Goal: Information Seeking & Learning: Learn about a topic

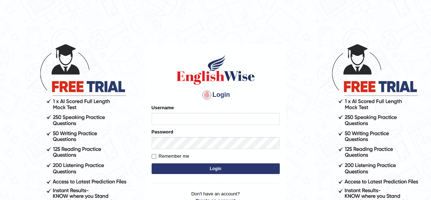
type input "Irum2025"
click at [206, 171] on button "Login" at bounding box center [216, 168] width 128 height 11
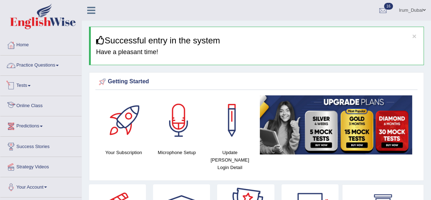
click at [47, 69] on link "Practice Questions" at bounding box center [40, 64] width 81 height 18
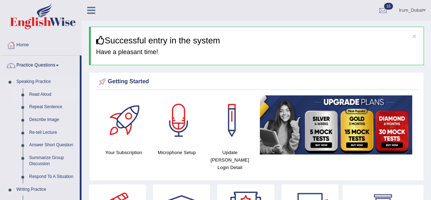
click at [41, 96] on link "Read Aloud" at bounding box center [53, 94] width 54 height 13
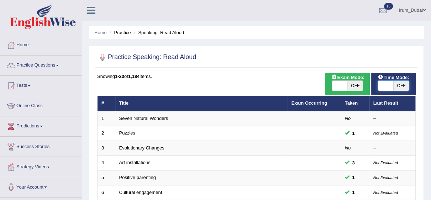
click at [388, 84] on span at bounding box center [385, 86] width 15 height 10
checkbox input "true"
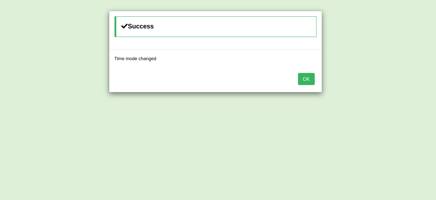
click at [307, 73] on button "OK" at bounding box center [306, 79] width 16 height 12
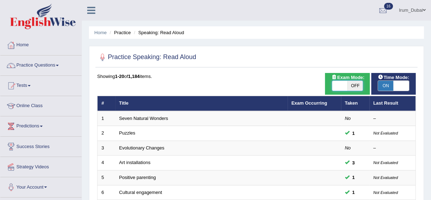
click at [344, 87] on span at bounding box center [339, 86] width 15 height 10
checkbox input "true"
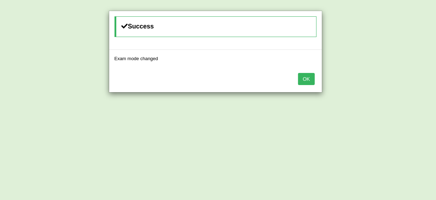
click at [307, 82] on button "OK" at bounding box center [306, 79] width 16 height 12
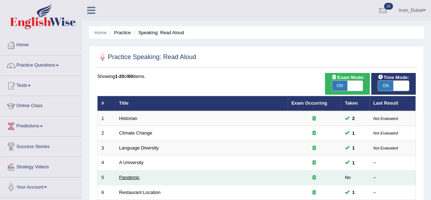
click at [124, 178] on link "Pandemic" at bounding box center [129, 177] width 21 height 5
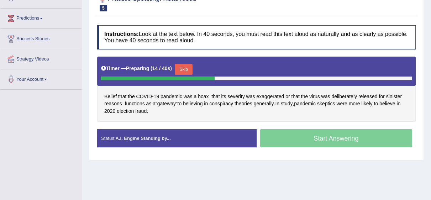
scroll to position [87, 0]
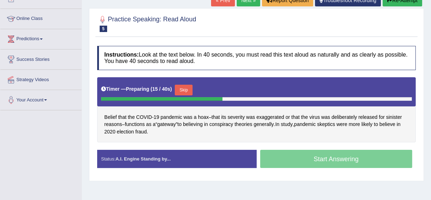
click at [417, 119] on div "Practice Speaking: Read Aloud 5 Pandemic Instructions: Look at the text below. …" at bounding box center [256, 94] width 335 height 173
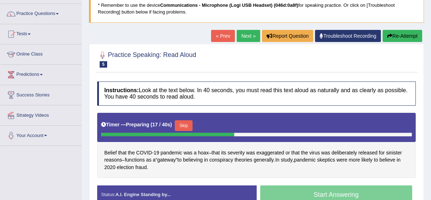
scroll to position [32, 0]
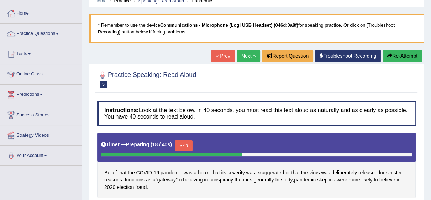
click at [241, 53] on link "Next »" at bounding box center [248, 56] width 23 height 12
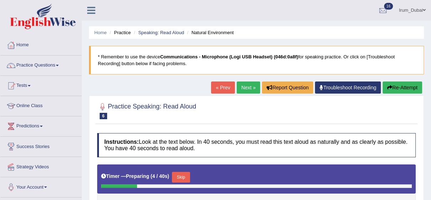
click at [242, 87] on link "Next »" at bounding box center [248, 87] width 23 height 12
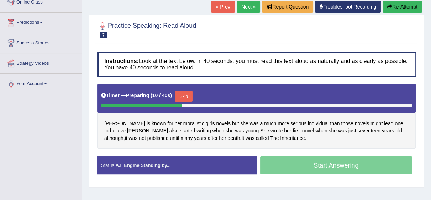
scroll to position [107, 0]
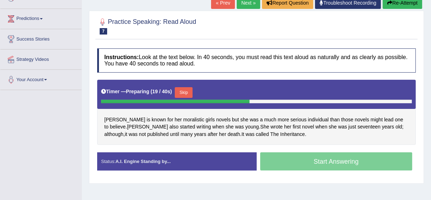
click at [294, 188] on div "Home Practice Speaking: Read [PERSON_NAME] * Remember to use the device Communi…" at bounding box center [256, 71] width 349 height 356
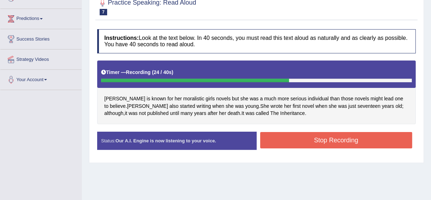
click at [345, 141] on button "Stop Recording" at bounding box center [336, 140] width 152 height 16
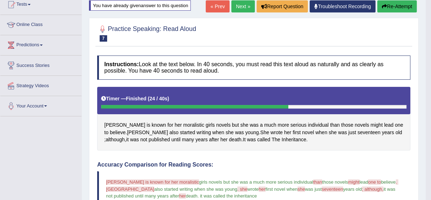
scroll to position [61, 0]
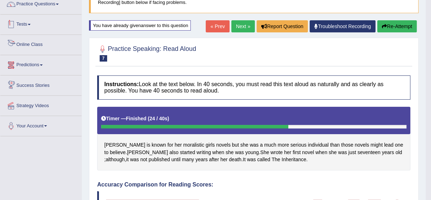
click at [31, 24] on span at bounding box center [29, 24] width 3 height 1
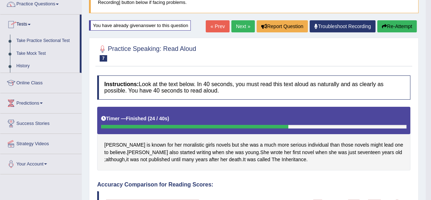
click at [27, 68] on link "History" at bounding box center [46, 66] width 67 height 13
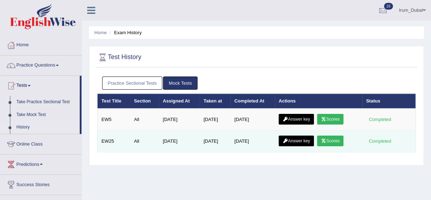
click at [297, 138] on link "Answer key" at bounding box center [295, 141] width 35 height 11
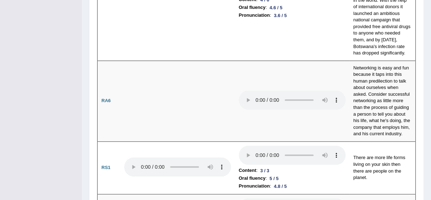
scroll to position [634, 0]
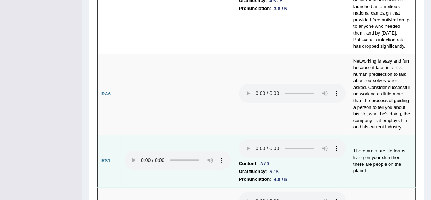
drag, startPoint x: 240, startPoint y: 122, endPoint x: 257, endPoint y: 126, distance: 16.7
click at [257, 160] on li "Content : 3 / 3" at bounding box center [292, 164] width 107 height 8
drag, startPoint x: 259, startPoint y: 127, endPoint x: 265, endPoint y: 127, distance: 6.4
click at [265, 134] on td "Content : 3 / 3 Oral fluency : 5 / 5 Pronunciation : 4.8 / 5" at bounding box center [292, 160] width 115 height 53
click at [271, 175] on li "Pronunciation : 4.8 / 5" at bounding box center [292, 179] width 107 height 8
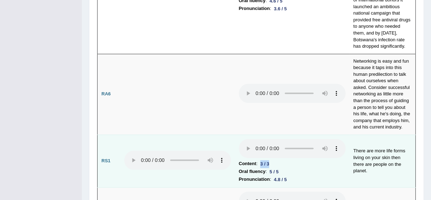
drag, startPoint x: 260, startPoint y: 123, endPoint x: 273, endPoint y: 123, distance: 13.2
click at [273, 160] on li "Content : 3 / 3" at bounding box center [292, 164] width 107 height 8
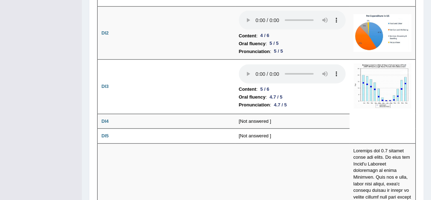
scroll to position [1287, 0]
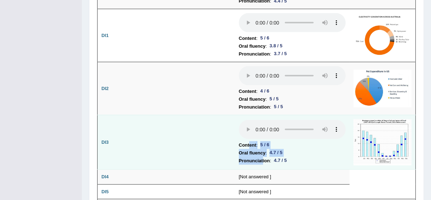
drag, startPoint x: 249, startPoint y: 106, endPoint x: 265, endPoint y: 118, distance: 19.6
click at [264, 117] on td "Content : 5 / 6 Oral fluency : 4.7 / 5 Pronunciation : 4.7 / 5" at bounding box center [292, 142] width 115 height 54
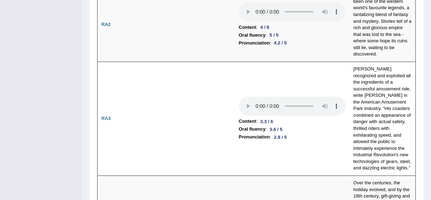
scroll to position [0, 0]
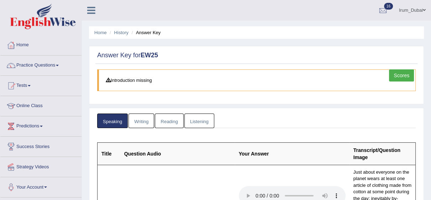
click at [142, 120] on link "Writing" at bounding box center [141, 120] width 26 height 15
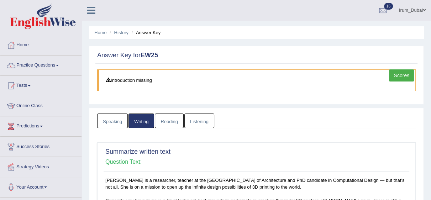
click at [163, 118] on link "Reading" at bounding box center [169, 120] width 28 height 15
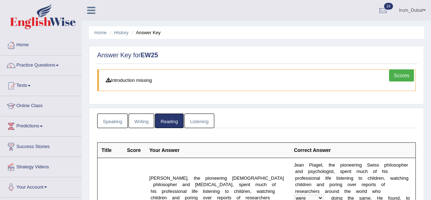
click at [204, 121] on link "Listening" at bounding box center [199, 120] width 30 height 15
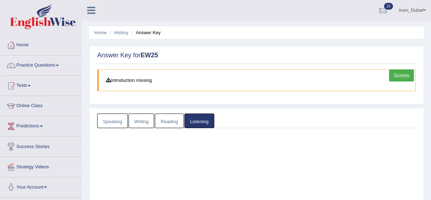
click at [204, 121] on link "Listening" at bounding box center [199, 120] width 30 height 15
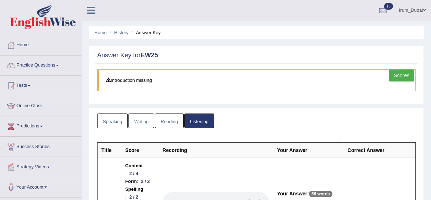
click at [58, 63] on link "Practice Questions" at bounding box center [40, 64] width 81 height 18
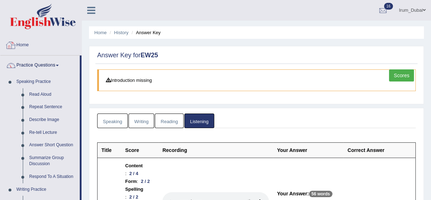
click at [44, 46] on link "Home" at bounding box center [40, 44] width 81 height 18
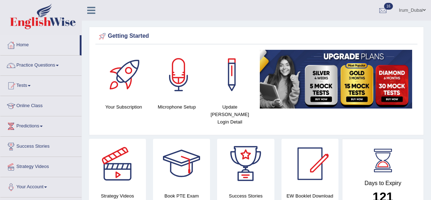
click at [430, 90] on html "Toggle navigation Home Practice Questions Speaking Practice Read Aloud Repeat S…" at bounding box center [215, 100] width 431 height 200
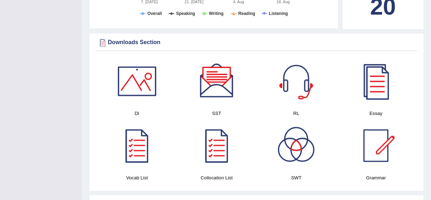
scroll to position [345, 0]
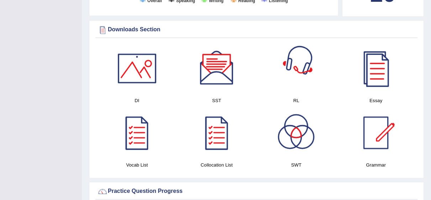
click at [310, 60] on div at bounding box center [296, 68] width 50 height 50
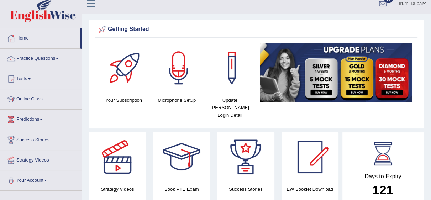
scroll to position [0, 0]
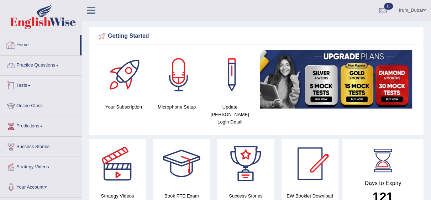
click at [57, 53] on link "Home" at bounding box center [39, 44] width 79 height 18
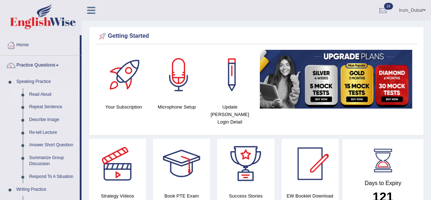
click at [46, 96] on link "Read Aloud" at bounding box center [53, 94] width 54 height 13
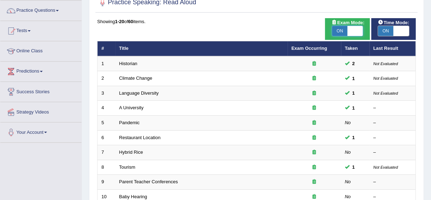
click at [357, 32] on span at bounding box center [354, 31] width 15 height 10
checkbox input "false"
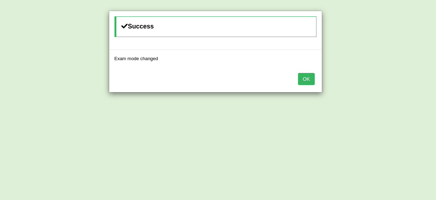
click at [307, 77] on button "OK" at bounding box center [306, 79] width 16 height 12
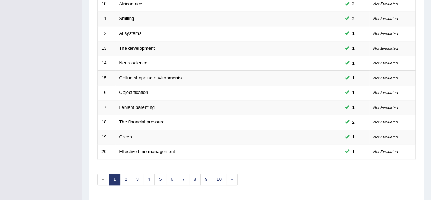
scroll to position [263, 0]
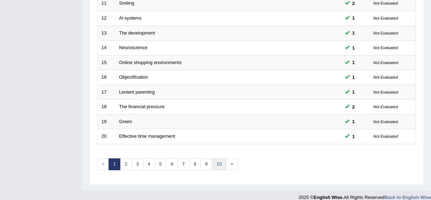
click at [220, 167] on link "10" at bounding box center [219, 164] width 14 height 12
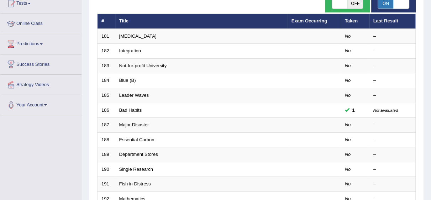
scroll to position [81, 0]
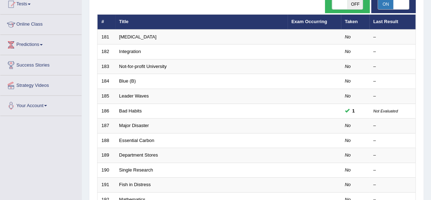
drag, startPoint x: 435, startPoint y: 82, endPoint x: 431, endPoint y: 115, distance: 32.6
click at [430, 115] on html "Toggle navigation Home Practice Questions Speaking Practice Read Aloud Repeat S…" at bounding box center [215, 19] width 431 height 200
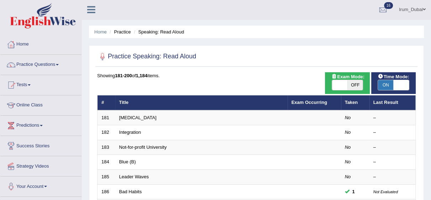
scroll to position [0, 0]
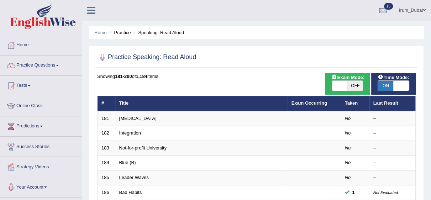
click at [31, 72] on link "Practice Questions" at bounding box center [40, 64] width 81 height 18
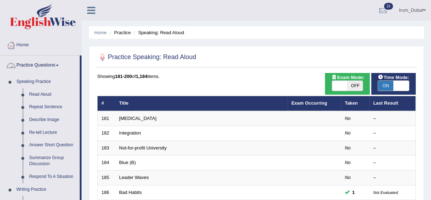
click at [52, 65] on link "Practice Questions" at bounding box center [39, 64] width 79 height 18
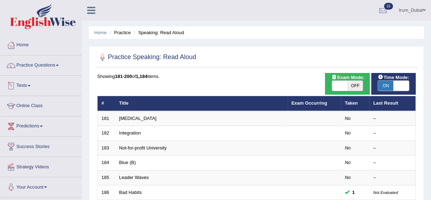
click at [33, 88] on link "Tests" at bounding box center [40, 85] width 81 height 18
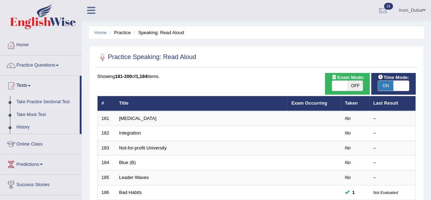
click at [32, 100] on link "Take Practice Sectional Test" at bounding box center [46, 102] width 67 height 13
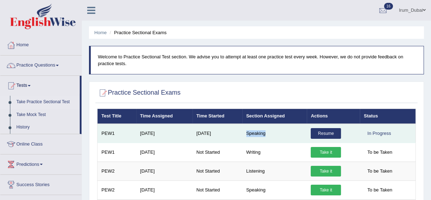
drag, startPoint x: 246, startPoint y: 134, endPoint x: 269, endPoint y: 132, distance: 22.2
click at [268, 132] on td "Speaking" at bounding box center [274, 133] width 65 height 19
click at [282, 132] on td "Speaking" at bounding box center [274, 133] width 65 height 19
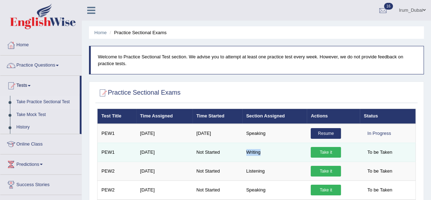
drag, startPoint x: 247, startPoint y: 150, endPoint x: 262, endPoint y: 151, distance: 14.6
click at [262, 151] on td "Writing" at bounding box center [274, 152] width 65 height 19
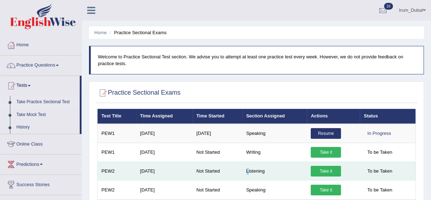
click at [248, 172] on td "Listening" at bounding box center [274, 170] width 65 height 19
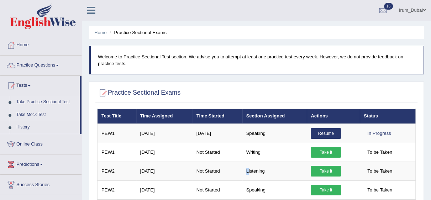
click at [31, 115] on link "Take Mock Test" at bounding box center [46, 114] width 67 height 13
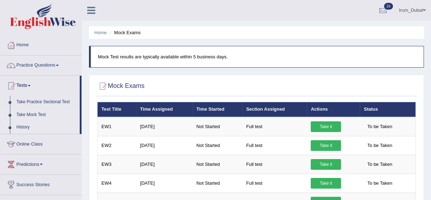
click at [32, 126] on link "History" at bounding box center [46, 127] width 67 height 13
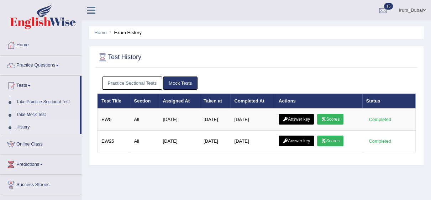
click at [144, 82] on link "Practice Sectional Tests" at bounding box center [132, 82] width 60 height 13
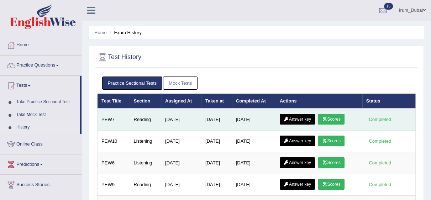
click at [308, 118] on link "Answer key" at bounding box center [297, 119] width 35 height 11
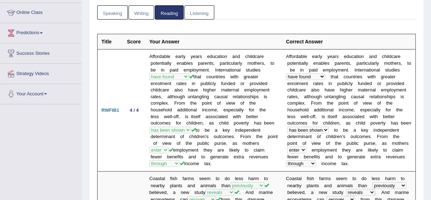
scroll to position [105, 0]
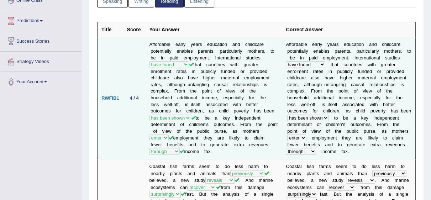
drag, startPoint x: 153, startPoint y: 39, endPoint x: 286, endPoint y: 50, distance: 133.1
click at [154, 39] on td "Affordable early years education and childcare potentially enables parents, par…" at bounding box center [213, 98] width 137 height 122
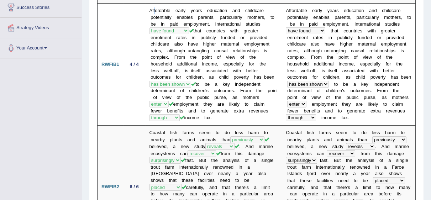
scroll to position [0, 0]
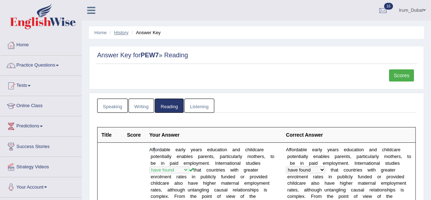
click at [120, 33] on link "History" at bounding box center [121, 32] width 14 height 5
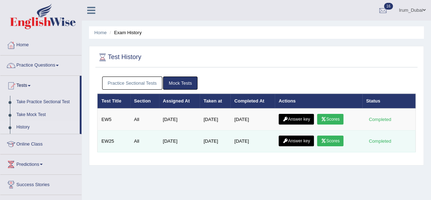
click at [331, 140] on link "Scores" at bounding box center [330, 141] width 26 height 11
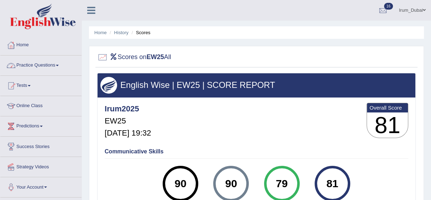
click at [46, 70] on link "Practice Questions" at bounding box center [40, 64] width 81 height 18
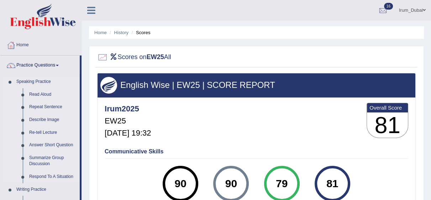
click at [43, 92] on link "Read Aloud" at bounding box center [53, 94] width 54 height 13
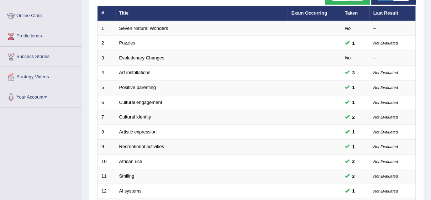
scroll to position [93, 0]
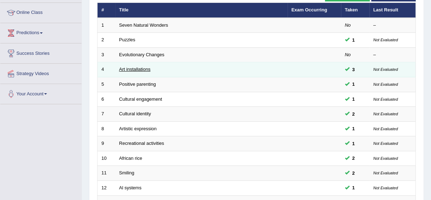
click at [134, 69] on link "Art installations" at bounding box center [134, 69] width 31 height 5
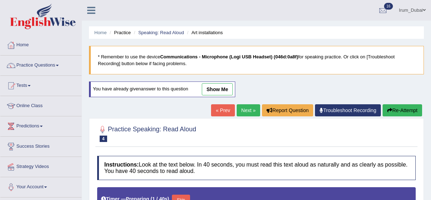
click at [212, 81] on div "You have already given answer to this question show me" at bounding box center [162, 89] width 146 height 16
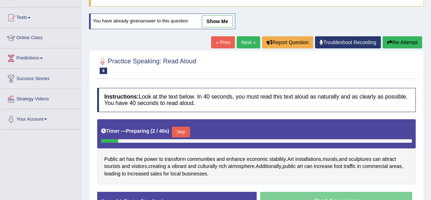
click at [214, 23] on link "show me" at bounding box center [217, 21] width 31 height 12
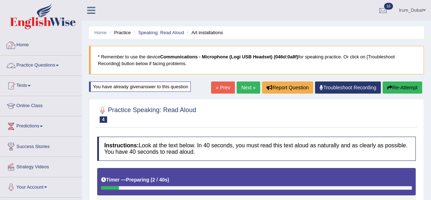
click at [37, 49] on link "Home" at bounding box center [40, 44] width 81 height 18
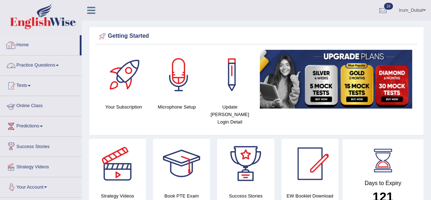
click at [54, 64] on link "Practice Questions" at bounding box center [40, 64] width 81 height 18
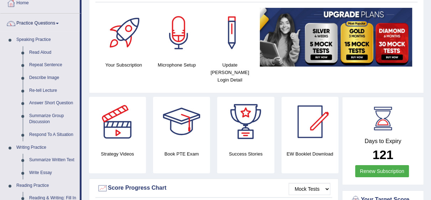
scroll to position [56, 0]
